Goal: Task Accomplishment & Management: Use online tool/utility

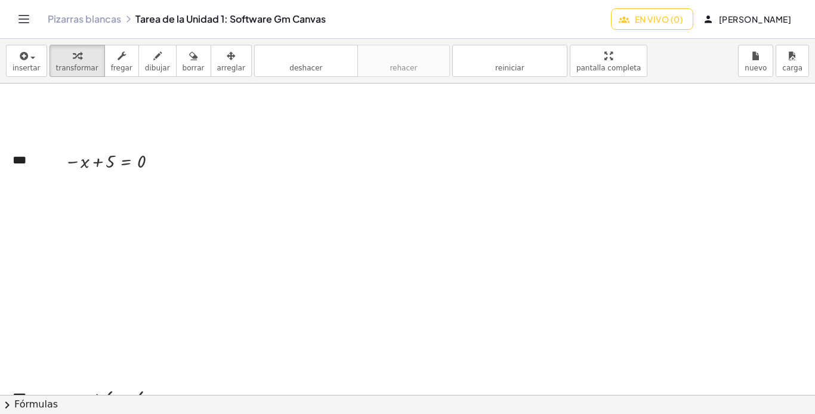
scroll to position [6293, 0]
click at [634, 17] on font "En vivo (0)" at bounding box center [658, 19] width 48 height 11
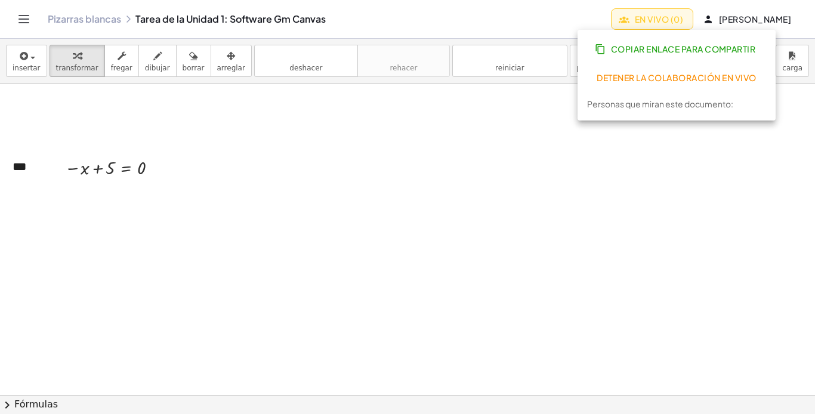
click at [672, 76] on font "Detener la colaboración en vivo" at bounding box center [675, 77] width 159 height 11
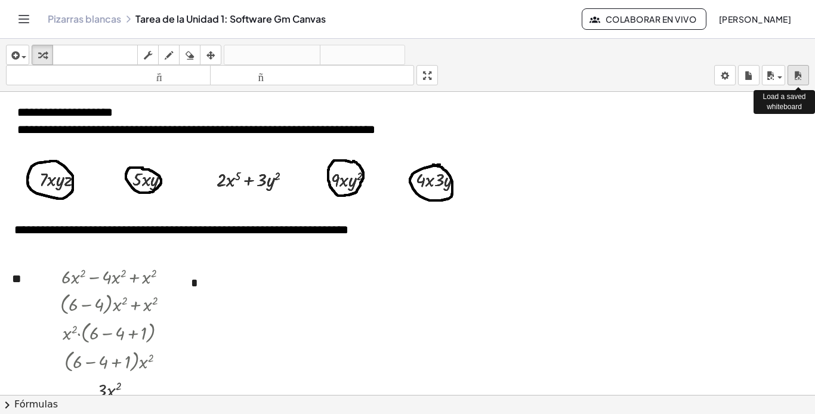
click at [800, 78] on icon "button" at bounding box center [798, 76] width 8 height 14
drag, startPoint x: 798, startPoint y: 73, endPoint x: 791, endPoint y: 76, distance: 8.5
click at [798, 73] on icon "button" at bounding box center [798, 76] width 8 height 14
click at [772, 74] on icon "button" at bounding box center [769, 76] width 11 height 14
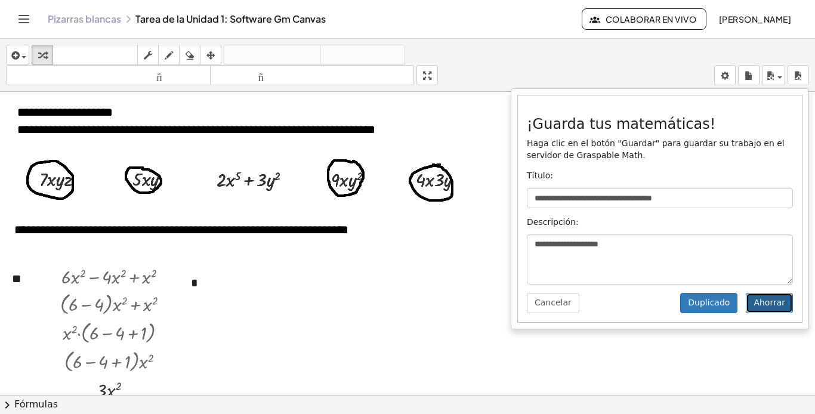
click at [768, 306] on font "Ahorrar" at bounding box center [769, 303] width 32 height 10
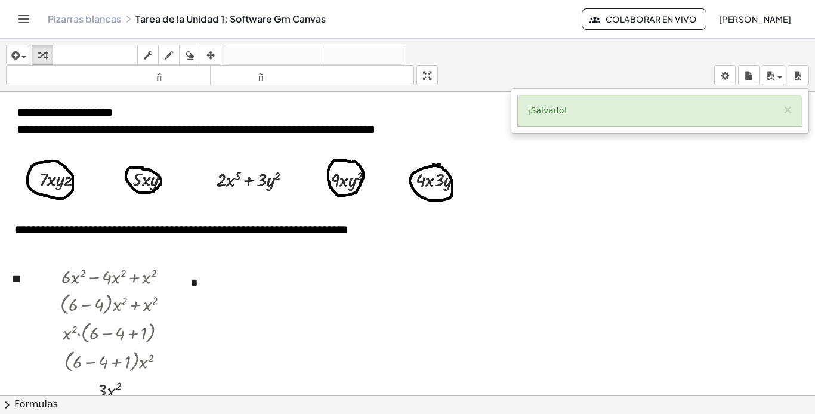
click at [105, 17] on font "Pizarras blancas" at bounding box center [84, 19] width 73 height 13
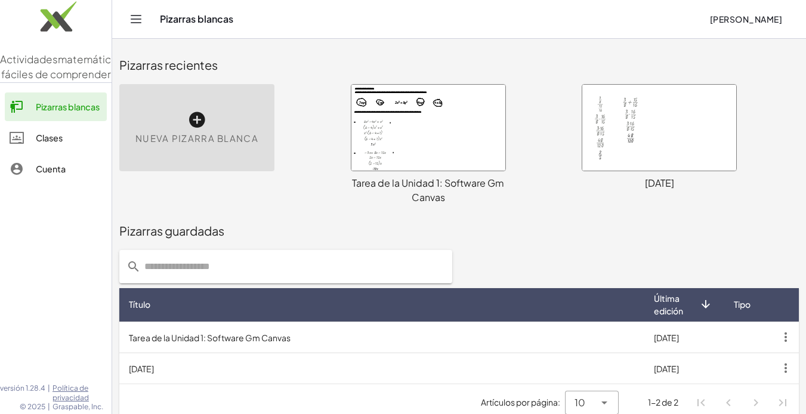
scroll to position [14, 0]
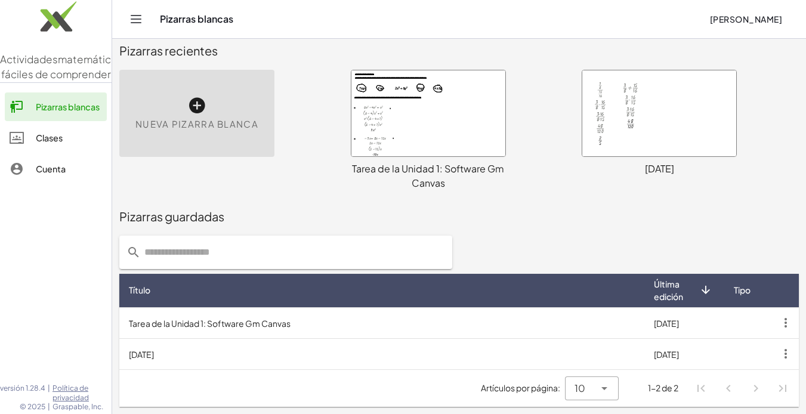
click at [222, 110] on div "Nueva pizarra blanca" at bounding box center [196, 113] width 155 height 87
